Goal: Find specific page/section: Find specific page/section

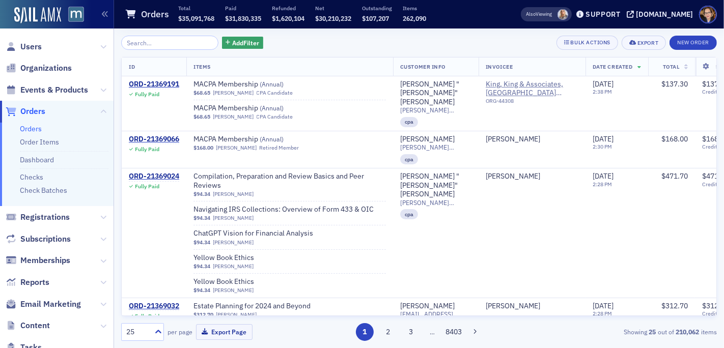
click at [38, 112] on span "Orders" at bounding box center [32, 111] width 25 height 11
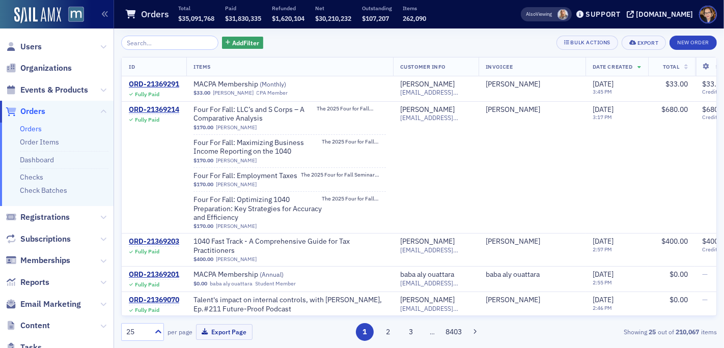
click at [38, 110] on span "Orders" at bounding box center [32, 111] width 25 height 11
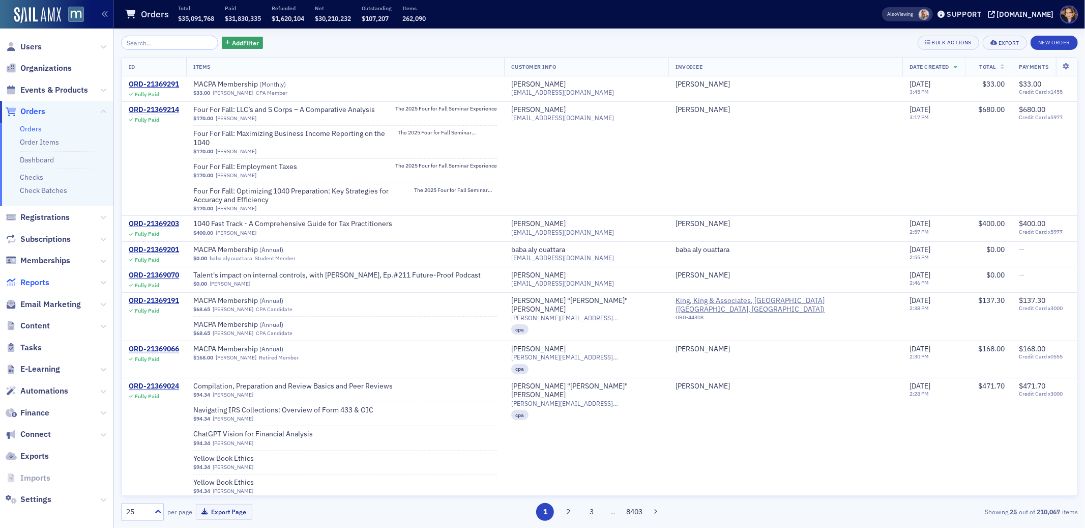
click at [33, 280] on span "Reports" at bounding box center [34, 282] width 29 height 11
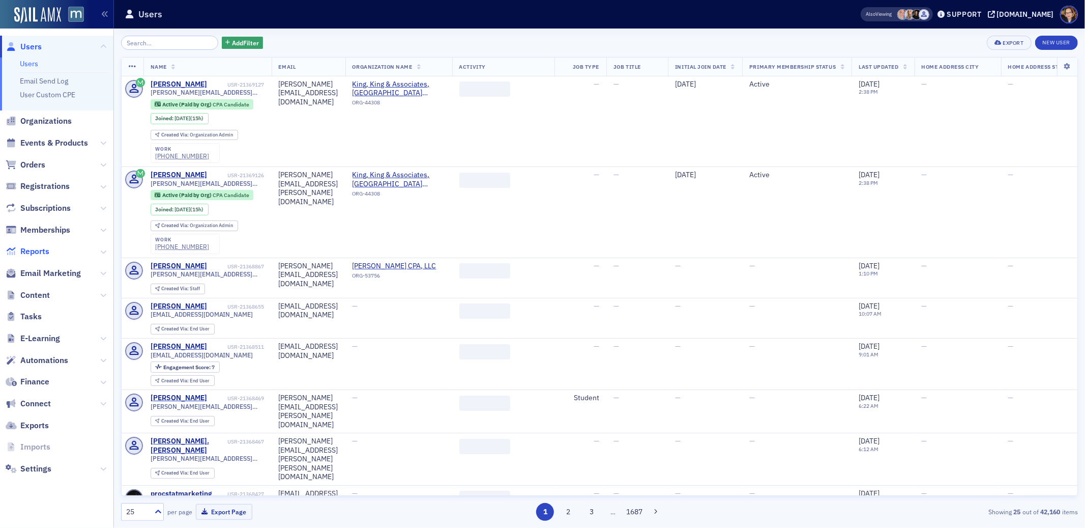
click at [28, 251] on span "Reports" at bounding box center [34, 251] width 29 height 11
